Goal: Contribute content: Add original content to the website for others to see

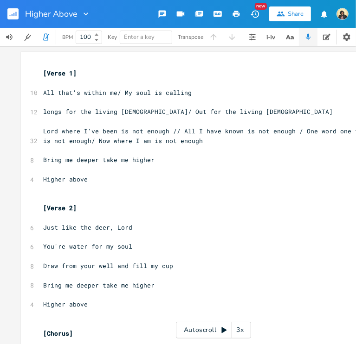
scroll to position [0, 23]
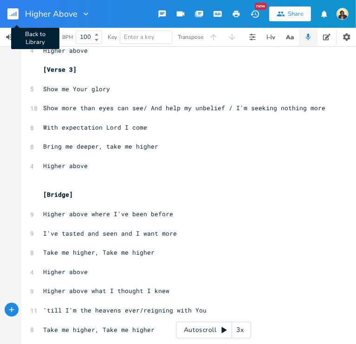
click at [17, 19] on rect "button" at bounding box center [12, 13] width 11 height 11
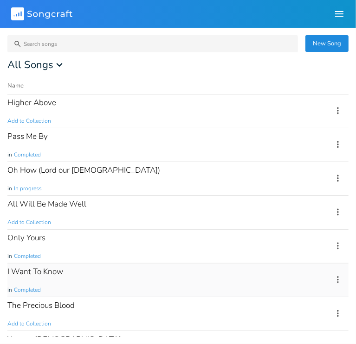
click at [54, 280] on div "I Want To Know in Completed" at bounding box center [164, 280] width 314 height 33
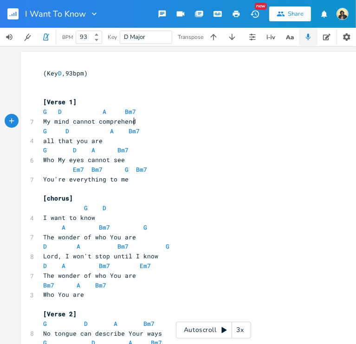
click at [132, 124] on span "My mind cannot comprehend" at bounding box center [89, 121] width 93 height 8
drag, startPoint x: 141, startPoint y: 120, endPoint x: 41, endPoint y: 125, distance: 99.8
click at [41, 125] on pre "My mind cannot comprehend" at bounding box center [208, 122] width 335 height 10
type textarea "The glory of GOd most high"
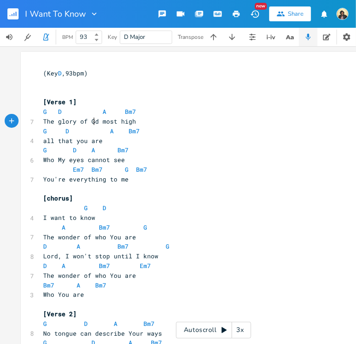
type textarea "o"
type textarea "Is tenderly passing by"
click at [43, 161] on span "Who My eyes cannot see" at bounding box center [84, 160] width 82 height 8
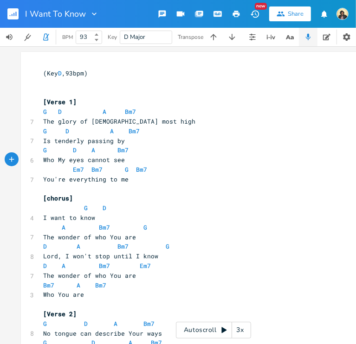
click at [44, 180] on span "You're everything to me" at bounding box center [85, 179] width 85 height 8
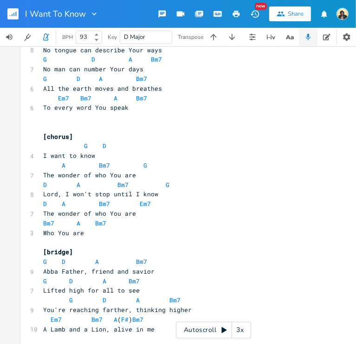
scroll to position [325, 0]
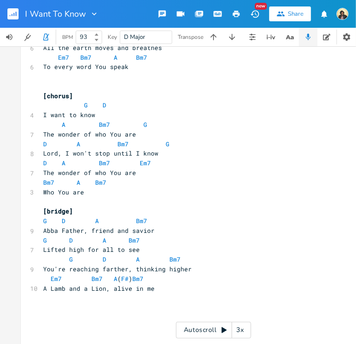
click at [106, 231] on span "Abba Father, friend and savior" at bounding box center [98, 231] width 111 height 8
type textarea ","
click at [63, 270] on span "You're reaching farther, thinking higher" at bounding box center [117, 269] width 148 height 8
type textarea ")"
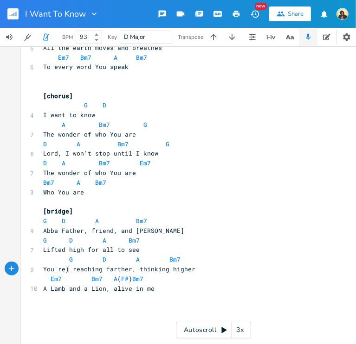
scroll to position [0, 1]
type textarea "("
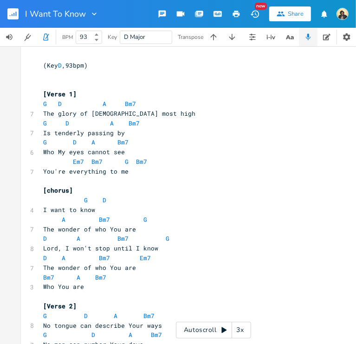
scroll to position [0, 0]
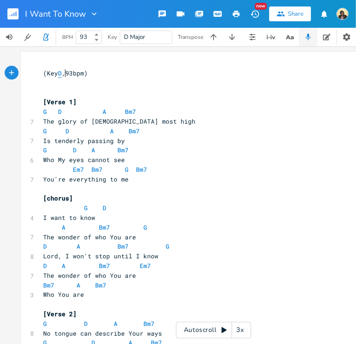
click at [61, 76] on span "D" at bounding box center [60, 73] width 4 height 9
type textarea "#"
click at [76, 71] on span "(Key D# ,93bpm)" at bounding box center [67, 73] width 48 height 8
type textarea "0"
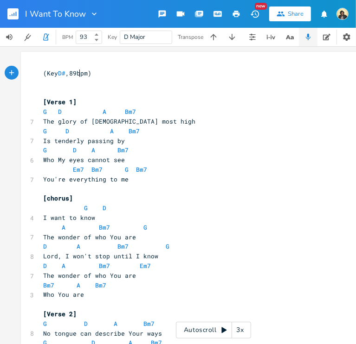
scroll to position [0, 6]
type textarea "89"
click at [13, 15] on rect "button" at bounding box center [12, 13] width 11 height 11
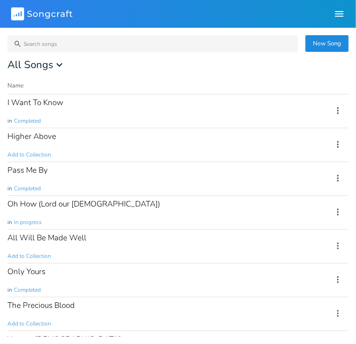
click at [13, 15] on rect at bounding box center [17, 13] width 13 height 13
click at [56, 113] on div "I Want To Know in Completed" at bounding box center [164, 111] width 314 height 33
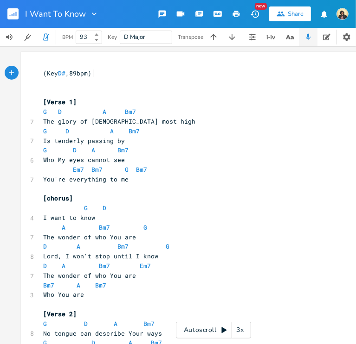
click at [239, 16] on icon "button" at bounding box center [236, 14] width 8 height 8
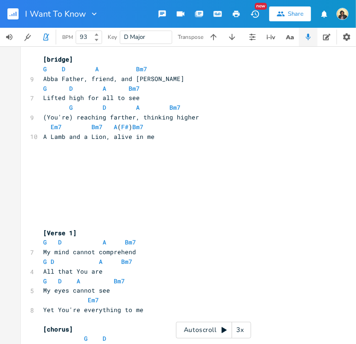
scroll to position [464, 0]
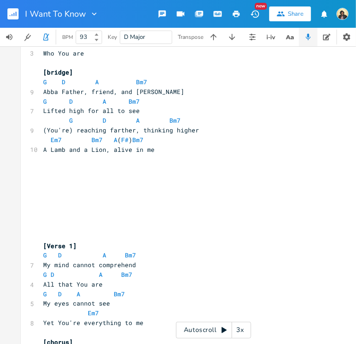
click at [104, 213] on pre "​" at bounding box center [208, 217] width 335 height 10
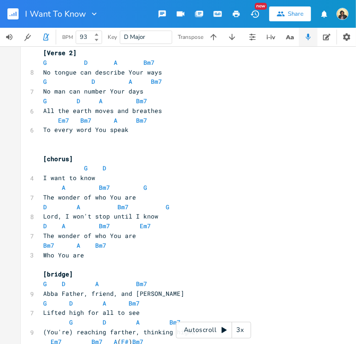
scroll to position [246, 0]
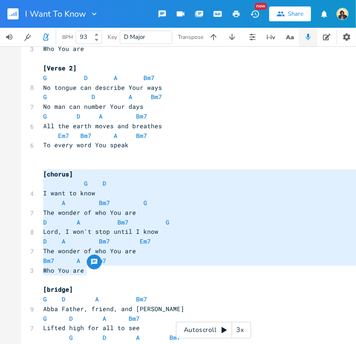
drag, startPoint x: 106, startPoint y: 270, endPoint x: 14, endPoint y: 172, distance: 134.2
click at [14, 172] on div "[chorus] G D I want to know A Bm7 G The wonder of who You are D A Bm7 G Lord, I…" at bounding box center [213, 195] width 427 height 298
type textarea "[chorus] G D I want to know A Bm7 G The wonder of who You are D A Bm7 G Lord, I…"
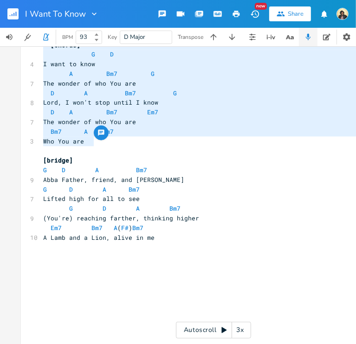
scroll to position [478, 0]
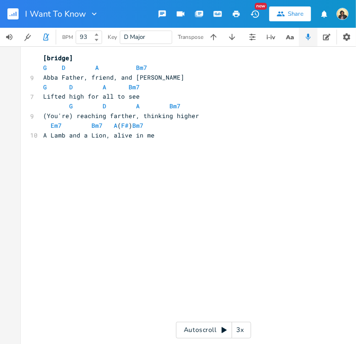
click at [60, 185] on pre "​" at bounding box center [208, 184] width 335 height 10
click at [48, 167] on pre "​" at bounding box center [208, 164] width 335 height 10
paste textarea
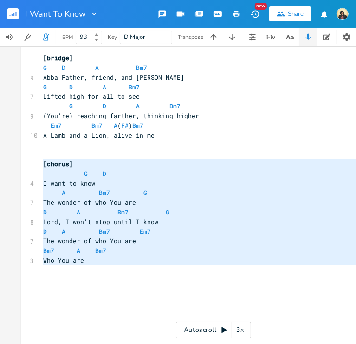
drag, startPoint x: 103, startPoint y: 270, endPoint x: 32, endPoint y: 168, distance: 124.5
click at [32, 168] on div "[chorus] G D I want to know A Bm7 G The wonder of who You are D A Bm7 G Lord, I…" at bounding box center [213, 322] width 385 height 1496
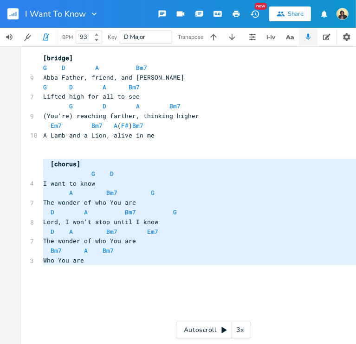
type textarea "[chorus] G D I want to know A Bm7 G The wonder of who You are D A Bm7 G Lord, I…"
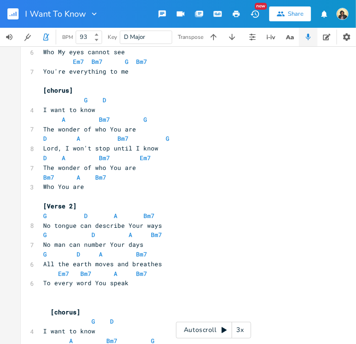
scroll to position [61, 0]
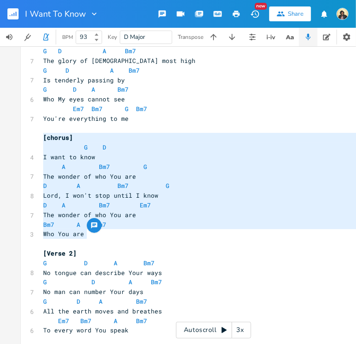
drag, startPoint x: 95, startPoint y: 235, endPoint x: 27, endPoint y: 134, distance: 121.6
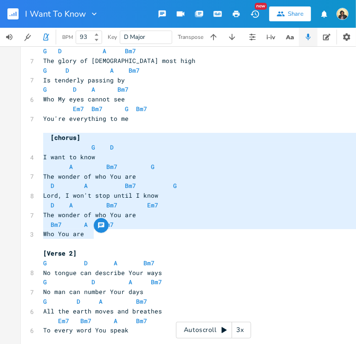
type textarea "[chorus] G D I want to know A Bm7 G The wonder of who You are D A Bm7 G Lord, I…"
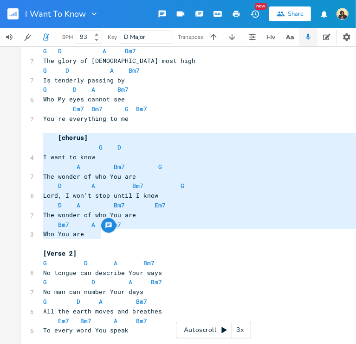
click at [155, 128] on pre "​" at bounding box center [208, 129] width 335 height 10
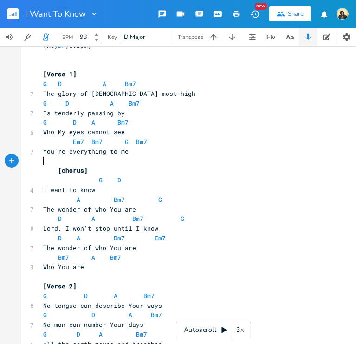
scroll to position [0, 0]
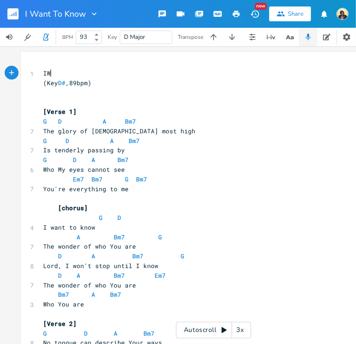
type textarea "IWa"
type textarea "Want to Know"
type textarea "I Want to Know (Key D#,89bpm)"
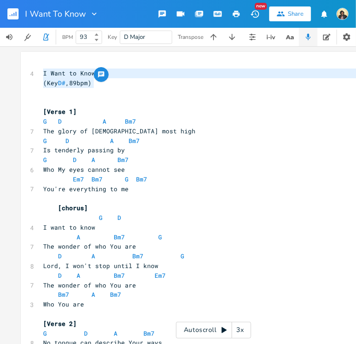
drag, startPoint x: 108, startPoint y: 79, endPoint x: 20, endPoint y: 72, distance: 87.9
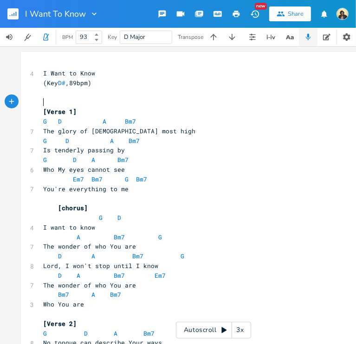
click at [129, 98] on pre "​" at bounding box center [208, 102] width 335 height 10
click at [100, 80] on pre "(Key D# ,89bpm)" at bounding box center [208, 83] width 335 height 10
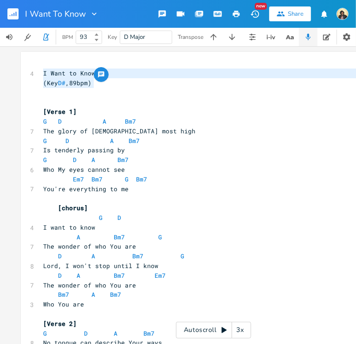
drag, startPoint x: 100, startPoint y: 82, endPoint x: 32, endPoint y: 59, distance: 72.0
type textarea "​I Want to Know (Key D#,89bpm)"
click at [57, 71] on span "I Want to Know" at bounding box center [69, 73] width 52 height 8
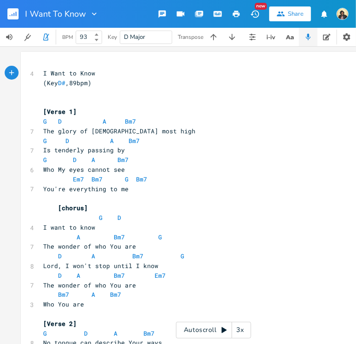
click at [115, 79] on pre "(Key D# ,89bpm)" at bounding box center [208, 83] width 335 height 10
click at [94, 76] on pre "I Want to Know" at bounding box center [208, 74] width 335 height 10
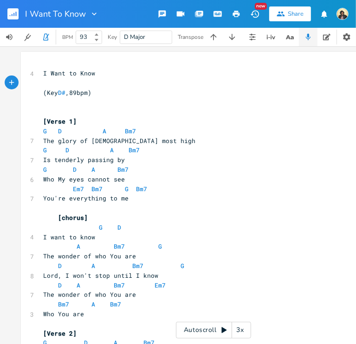
click at [43, 76] on span "I Want to Know" at bounding box center [69, 73] width 52 height 8
type textarea "["
type textarea "]"
click at [140, 114] on pre "​" at bounding box center [208, 112] width 335 height 10
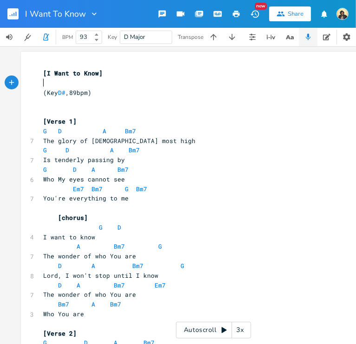
click at [42, 83] on pre "​" at bounding box center [208, 83] width 335 height 10
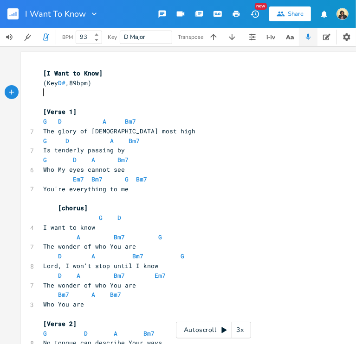
click at [63, 97] on pre "​" at bounding box center [208, 93] width 335 height 10
click at [193, 153] on pre "Is tenderly passing by" at bounding box center [208, 151] width 335 height 10
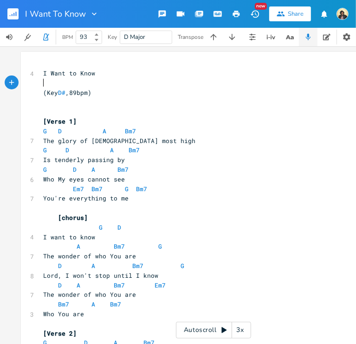
click at [123, 86] on pre "​" at bounding box center [208, 83] width 335 height 10
click at [41, 92] on pre "(Key D# ,89bpm)" at bounding box center [208, 93] width 335 height 10
click at [46, 93] on span "(Key D# ,89bpm)" at bounding box center [67, 93] width 48 height 8
click at [232, 13] on icon "button" at bounding box center [236, 14] width 8 height 8
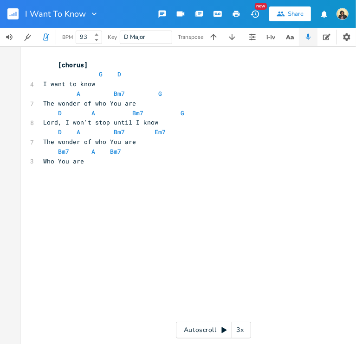
scroll to position [603, 0]
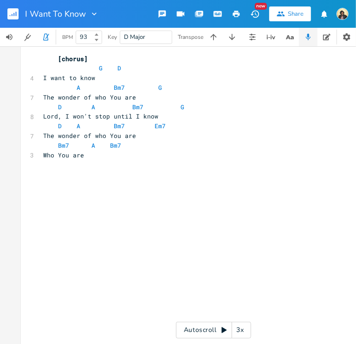
click at [114, 204] on pre "​" at bounding box center [208, 204] width 335 height 10
click at [236, 15] on icon "button" at bounding box center [236, 14] width 8 height 8
click at [11, 15] on rect "button" at bounding box center [12, 13] width 11 height 11
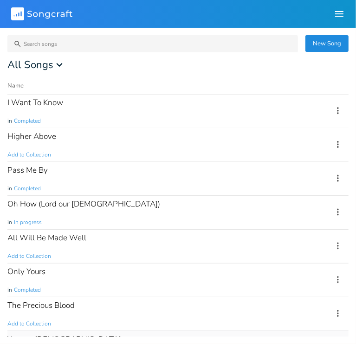
click at [74, 331] on div "You are [DEMOGRAPHIC_DATA] Add to Collection" at bounding box center [164, 347] width 314 height 33
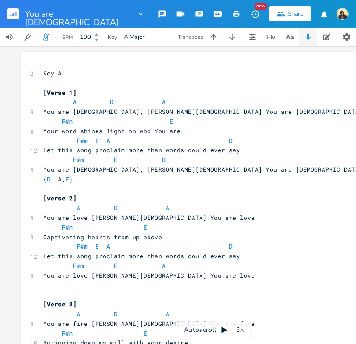
drag, startPoint x: 79, startPoint y: 171, endPoint x: 30, endPoint y: 172, distance: 48.7
type textarea "Sun and Start"
type textarea "stars"
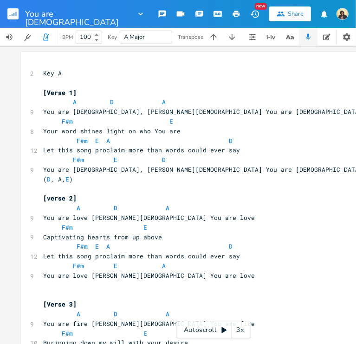
click at [45, 71] on span "Key A" at bounding box center [52, 73] width 19 height 8
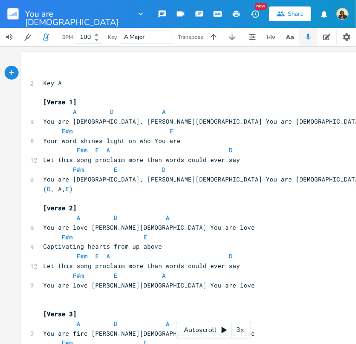
click at [49, 76] on pre "​" at bounding box center [208, 74] width 335 height 10
type textarea "You SA"
type textarea "Are GOd"
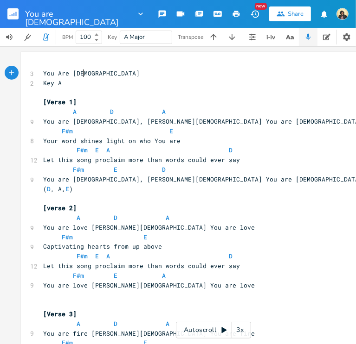
type textarea "od"
click at [62, 87] on pre "Key A" at bounding box center [208, 83] width 335 height 10
type textarea "b, 75bpm"
click at [235, 13] on icon "button" at bounding box center [236, 14] width 7 height 6
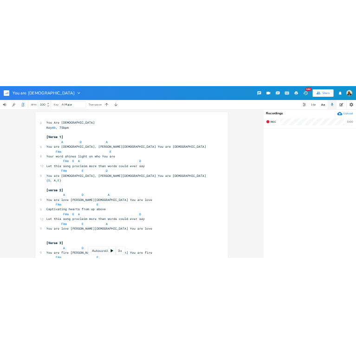
scroll to position [0, 26]
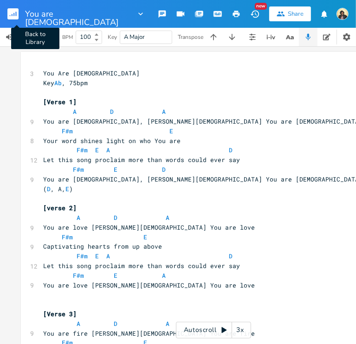
click at [19, 14] on button "Back to Library" at bounding box center [16, 14] width 19 height 22
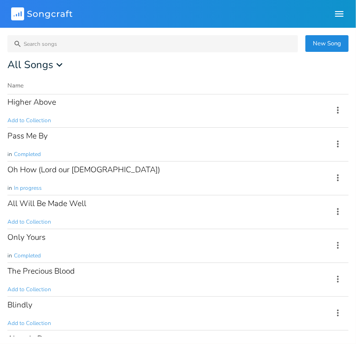
scroll to position [45, 0]
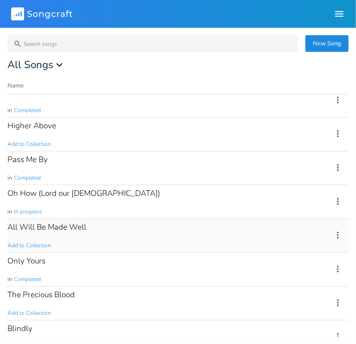
click at [124, 241] on div "All Will Be Made Well Add to Collection" at bounding box center [164, 235] width 314 height 33
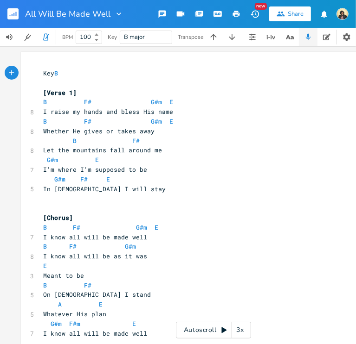
click at [43, 71] on span "Key B" at bounding box center [52, 73] width 19 height 8
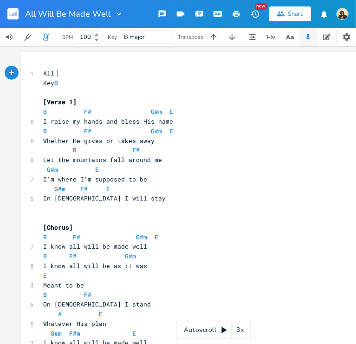
scroll to position [0, 9]
type textarea "All will be made wel"
type textarea "WIll Ber"
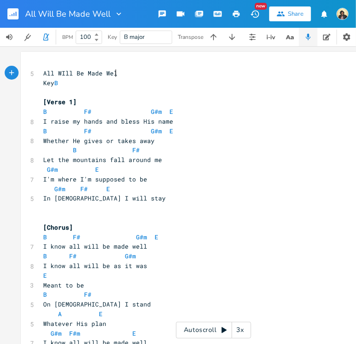
type textarea "Made Well"
drag, startPoint x: 59, startPoint y: 74, endPoint x: 100, endPoint y: 73, distance: 40.8
click at [59, 74] on span "All WIll Be Made Well" at bounding box center [82, 73] width 78 height 8
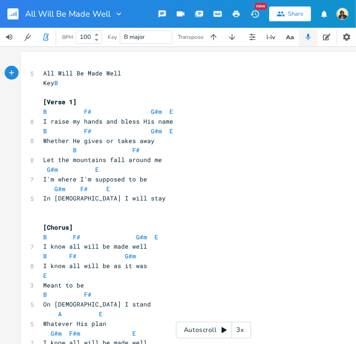
type textarea "i"
click at [61, 83] on span "Key B" at bounding box center [52, 83] width 19 height 8
type textarea ", 82bpm"
click at [149, 90] on pre "​" at bounding box center [208, 93] width 335 height 10
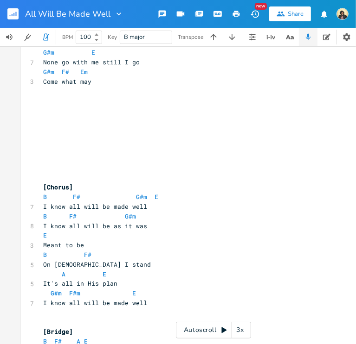
scroll to position [417, 0]
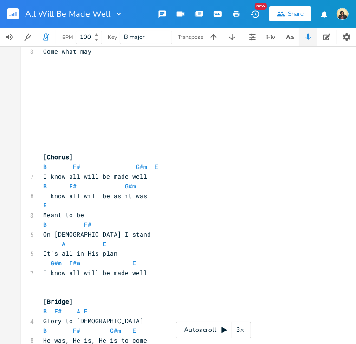
click at [110, 137] on pre "​" at bounding box center [208, 139] width 335 height 10
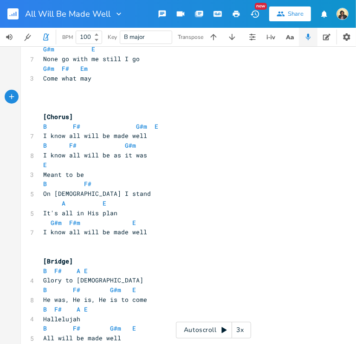
scroll to position [396, 0]
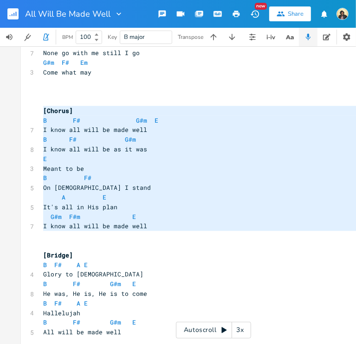
drag, startPoint x: 163, startPoint y: 233, endPoint x: 11, endPoint y: 111, distance: 195.2
click at [11, 111] on div "[Chorus] B F# G#m E I know all will be made well B F# G#m I know all will be as…" at bounding box center [213, 195] width 427 height 298
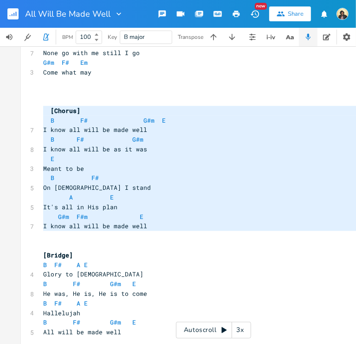
type textarea "[Chorus] B F# G#m E I know all will be made well B F# G#m I know all will be as…"
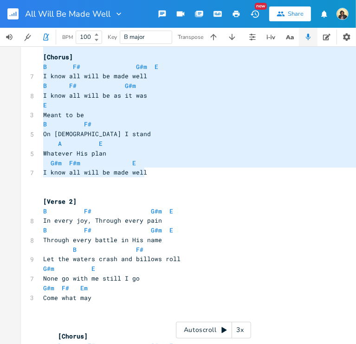
scroll to position [118, 0]
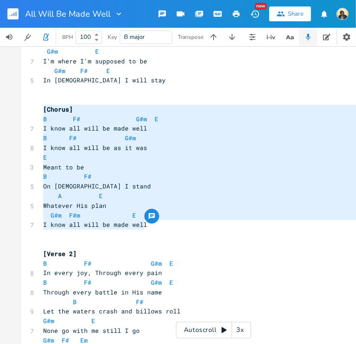
drag, startPoint x: 69, startPoint y: 107, endPoint x: 37, endPoint y: 108, distance: 31.5
click at [37, 108] on div "[Chorus] B F# G#m E I know all will be made well B F# G#m I know all will be as…" at bounding box center [213, 281] width 385 height 695
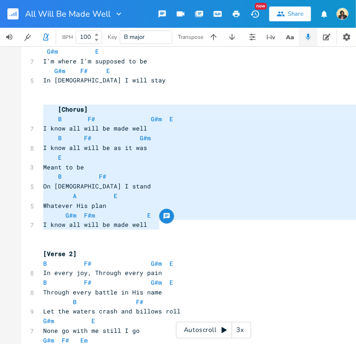
type textarea "[Chorus] B F# G#m E I know all will be made well B F# G#m I know all will be as…"
click at [147, 132] on span "I know all will be made well" at bounding box center [95, 128] width 104 height 8
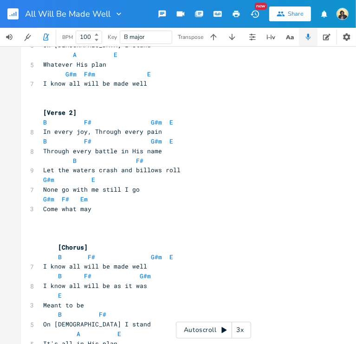
scroll to position [414, 0]
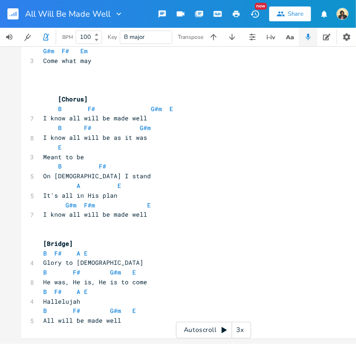
click at [241, 14] on button "button" at bounding box center [236, 14] width 19 height 17
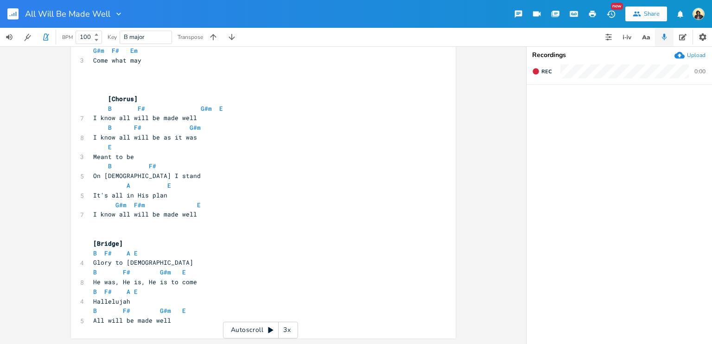
scroll to position [408, 0]
click at [9, 9] on rect "button" at bounding box center [12, 13] width 11 height 11
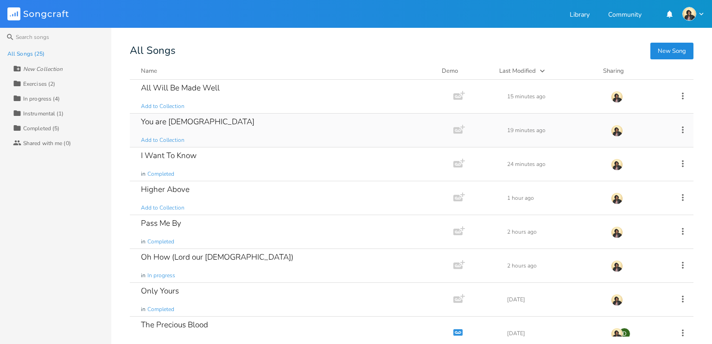
click at [156, 115] on div "You are [DEMOGRAPHIC_DATA] Add to Collection" at bounding box center [290, 130] width 298 height 33
